Goal: Information Seeking & Learning: Understand process/instructions

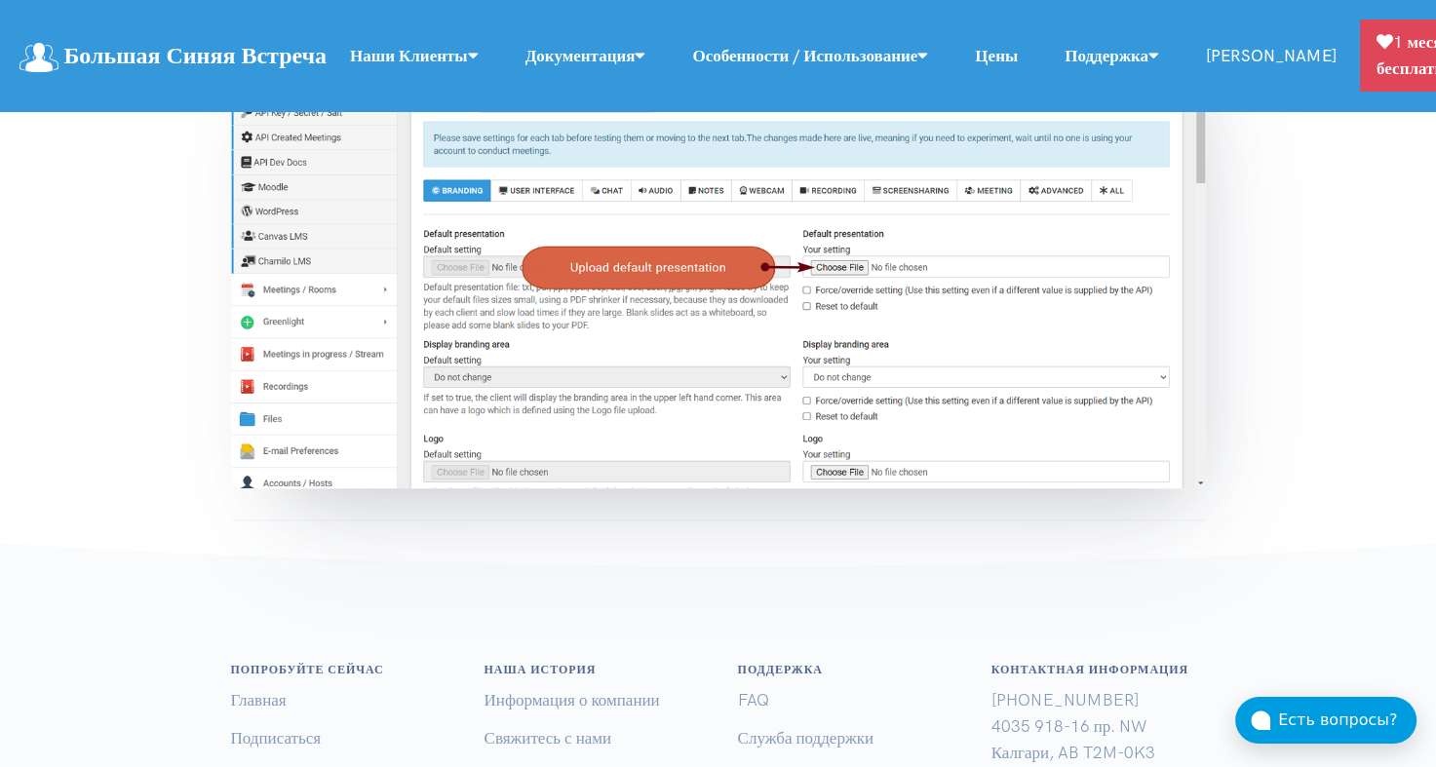
scroll to position [975, 0]
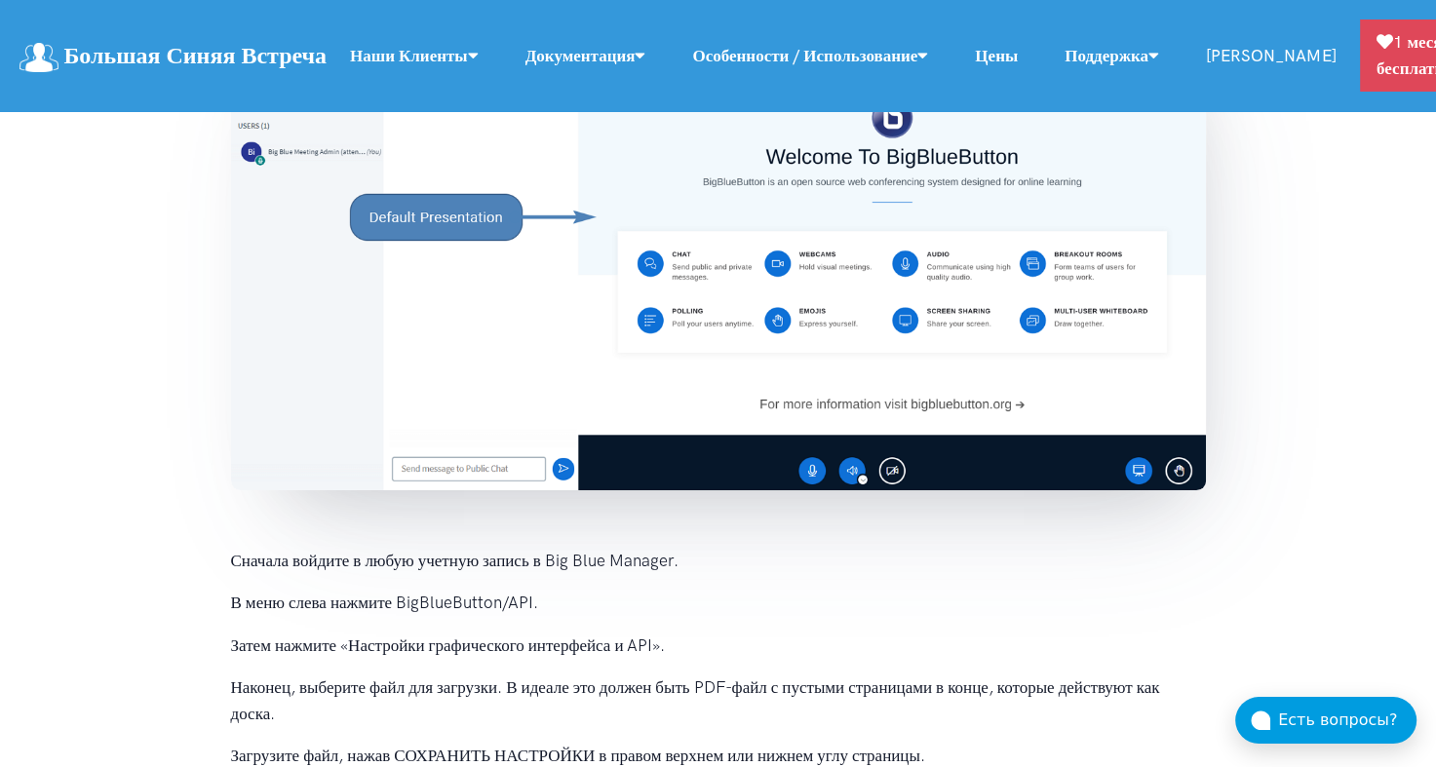
scroll to position [293, 0]
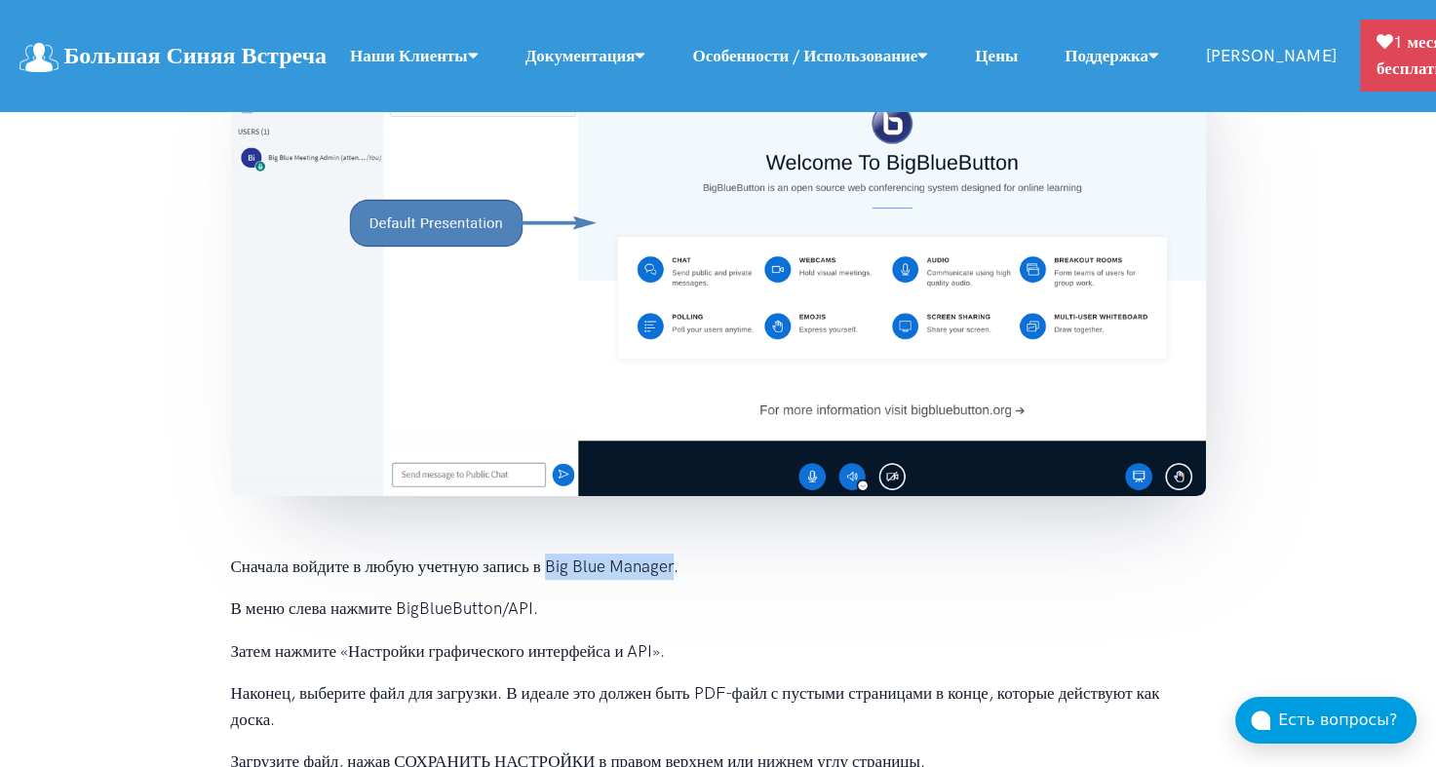
drag, startPoint x: 549, startPoint y: 573, endPoint x: 673, endPoint y: 565, distance: 124.2
click at [673, 565] on p "Сначала войдите в любую учетную запись в Big Blue Manager." at bounding box center [718, 567] width 975 height 26
copy p "Big Blue Manager"
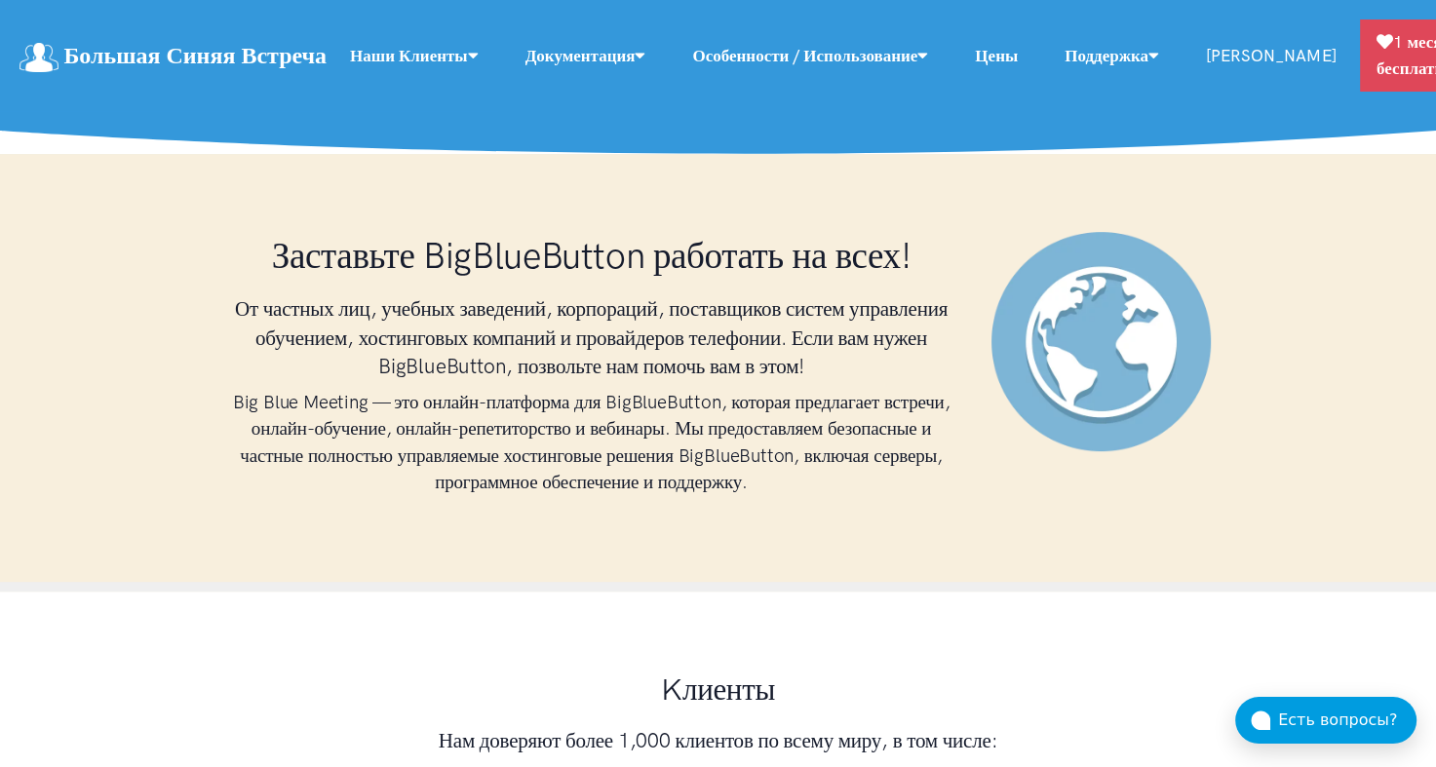
scroll to position [293, 0]
